Goal: Check status

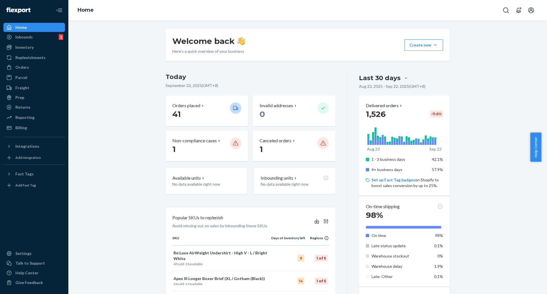
click at [31, 60] on div "Replenishments" at bounding box center [30, 58] width 30 height 6
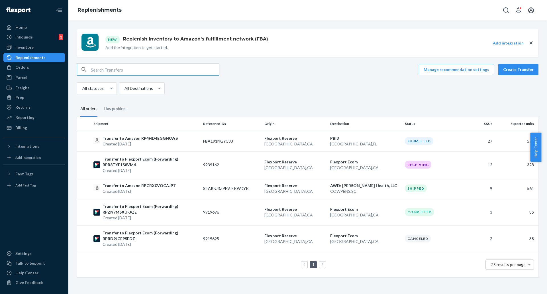
click at [516, 69] on button "Create Transfer" at bounding box center [518, 69] width 40 height 11
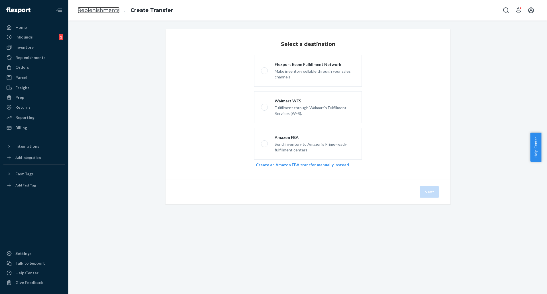
click at [104, 9] on link "Replenishments" at bounding box center [99, 10] width 42 height 6
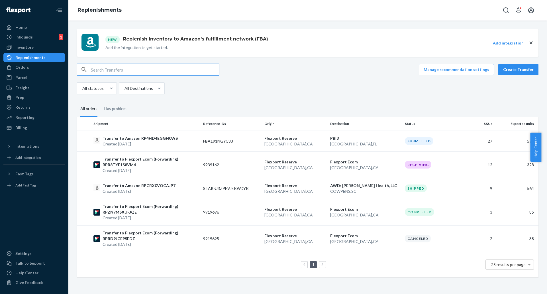
click at [26, 59] on div "Replenishments" at bounding box center [30, 58] width 30 height 6
click at [148, 137] on p "Transfer to Amazon RP4HD4EGGH0WS" at bounding box center [140, 138] width 75 height 6
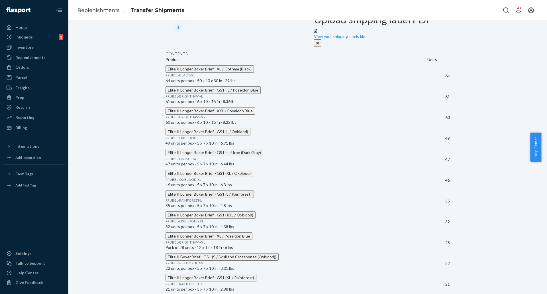
scroll to position [458, 0]
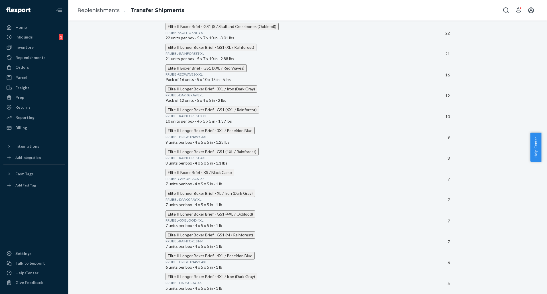
drag, startPoint x: 447, startPoint y: 157, endPoint x: 443, endPoint y: 159, distance: 4.7
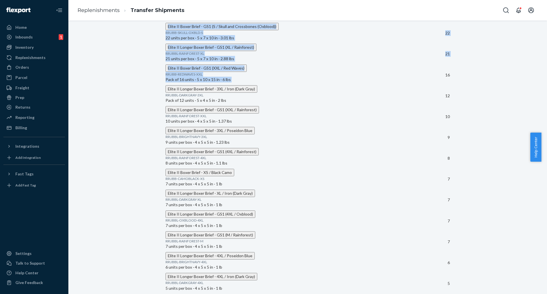
click at [434, 106] on td "12" at bounding box center [438, 95] width 23 height 21
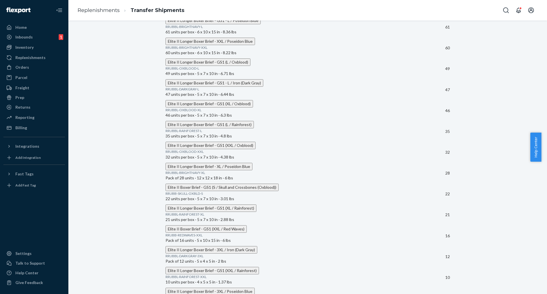
scroll to position [260, 0]
